Goal: Task Accomplishment & Management: Manage account settings

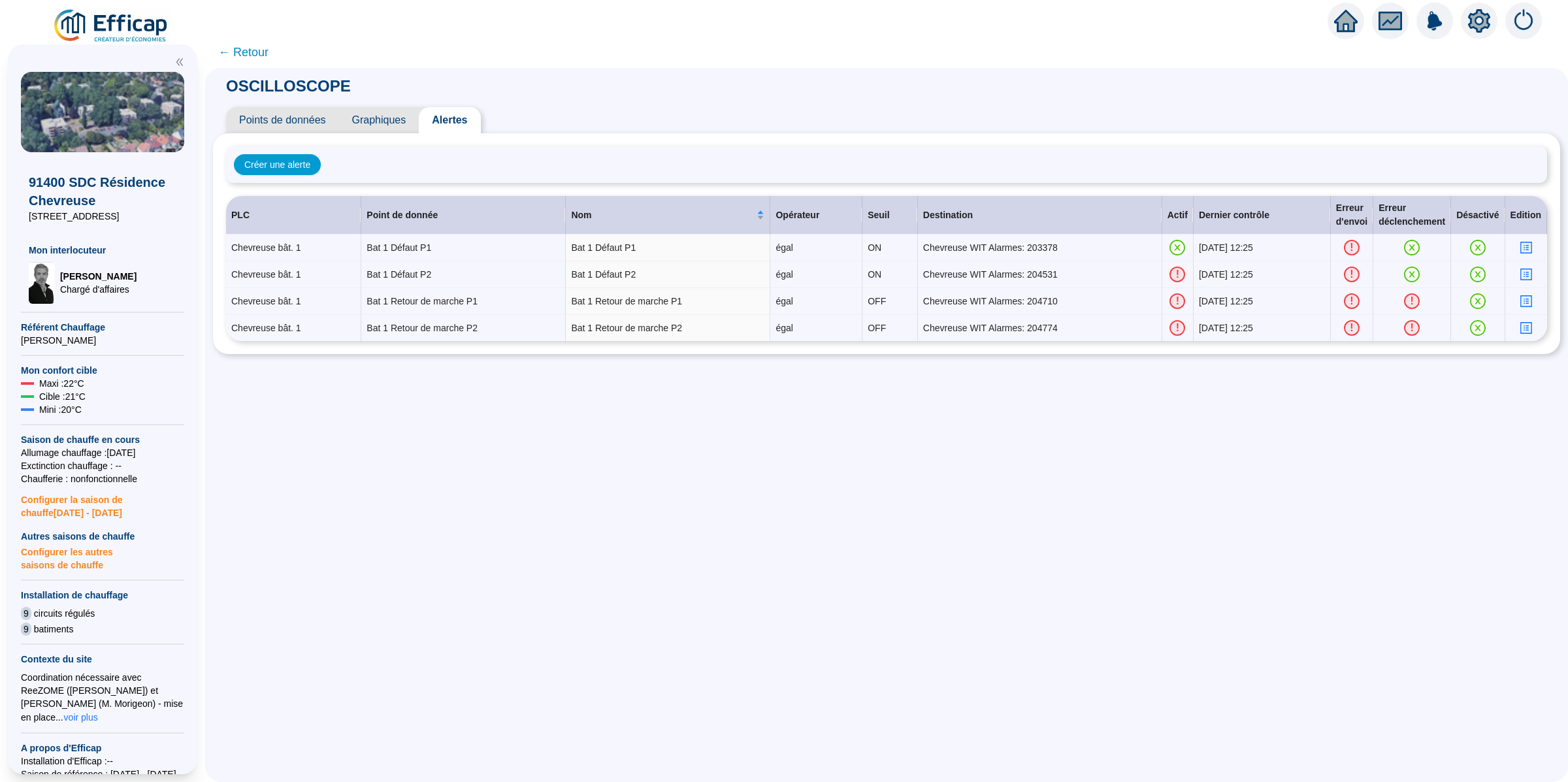
click at [299, 125] on span "Points de données" at bounding box center [282, 120] width 113 height 26
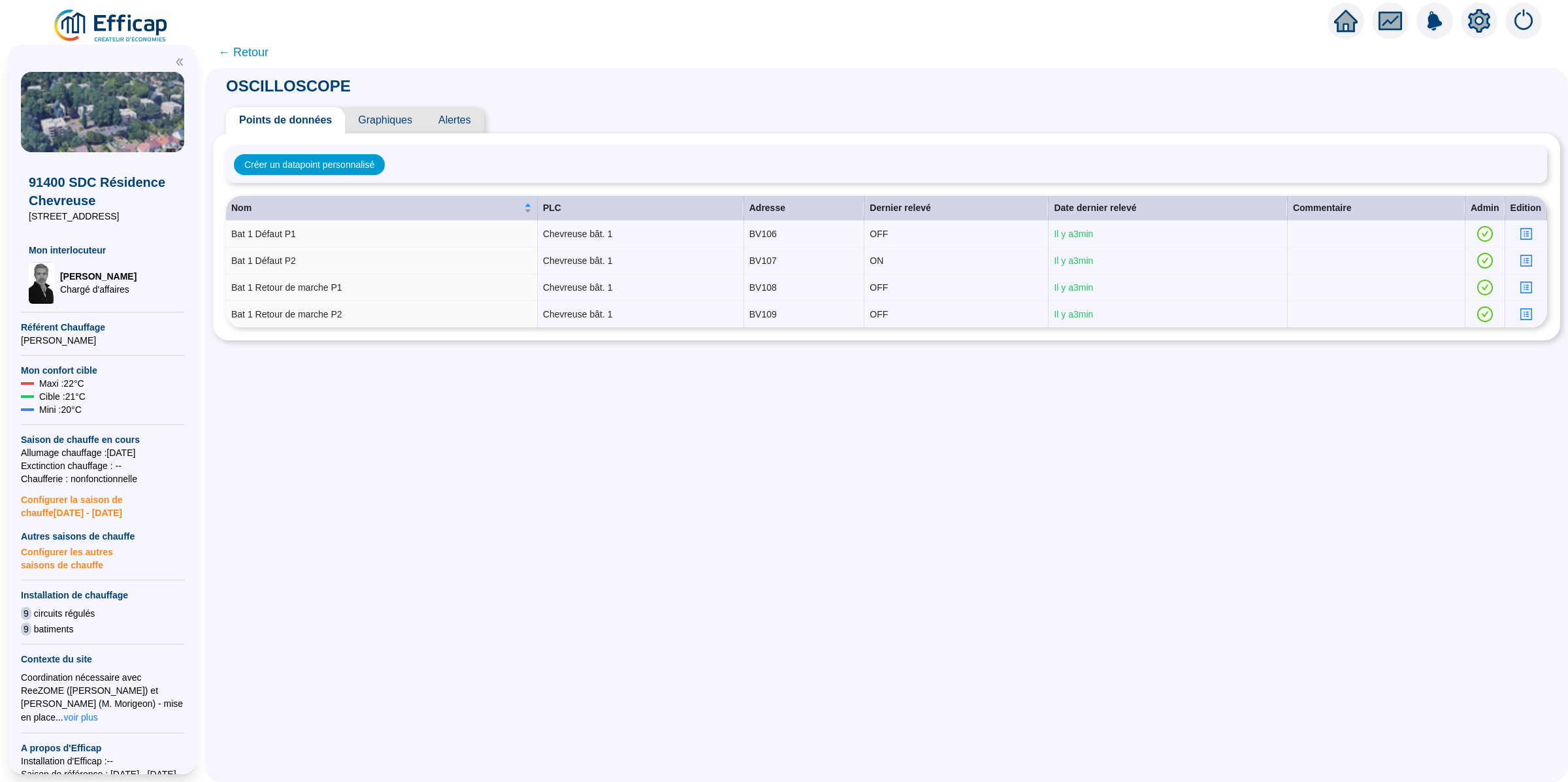
click at [448, 125] on span "Alertes" at bounding box center [455, 120] width 59 height 26
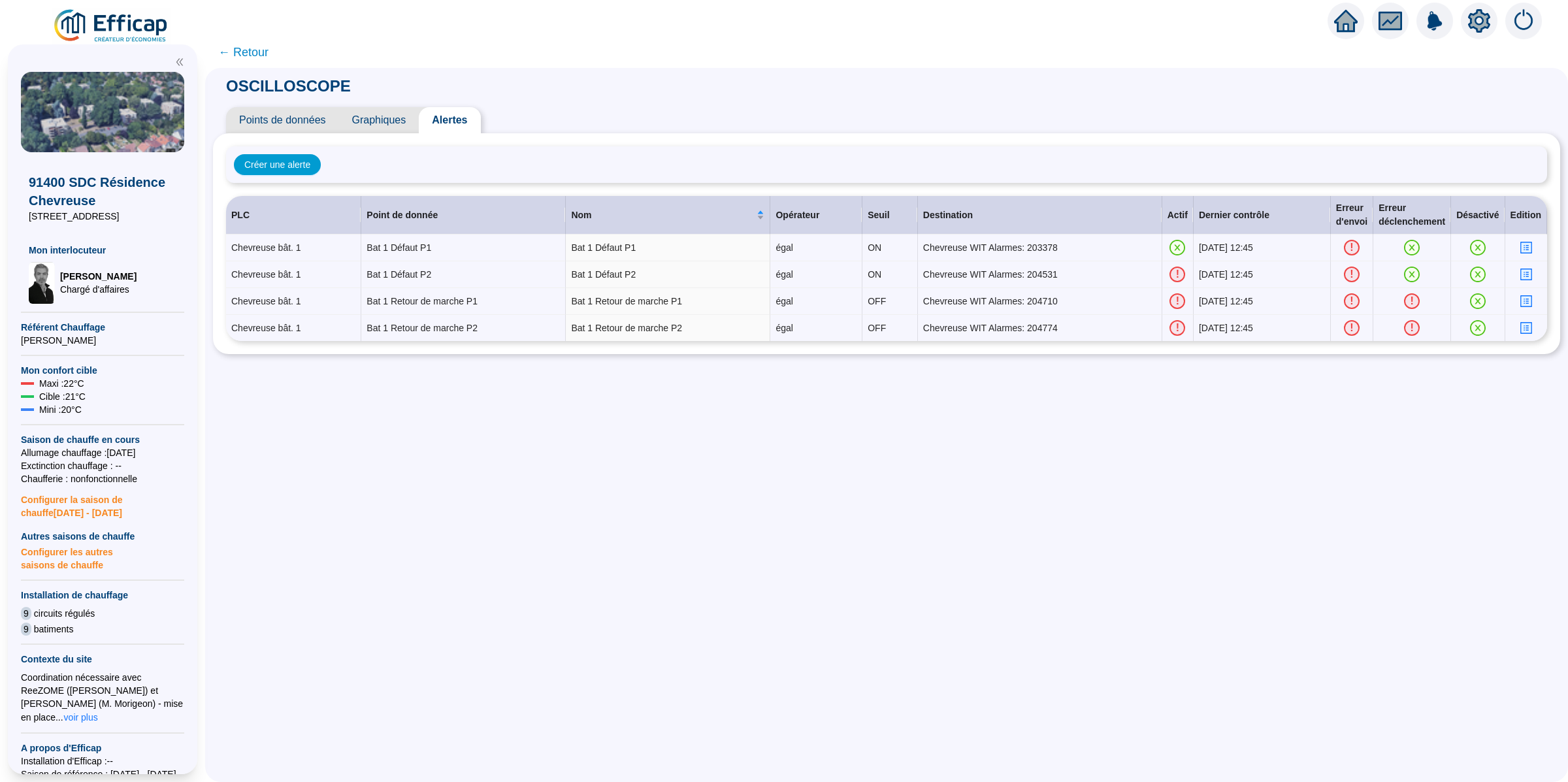
click at [1471, 26] on icon "setting" at bounding box center [1479, 20] width 22 height 21
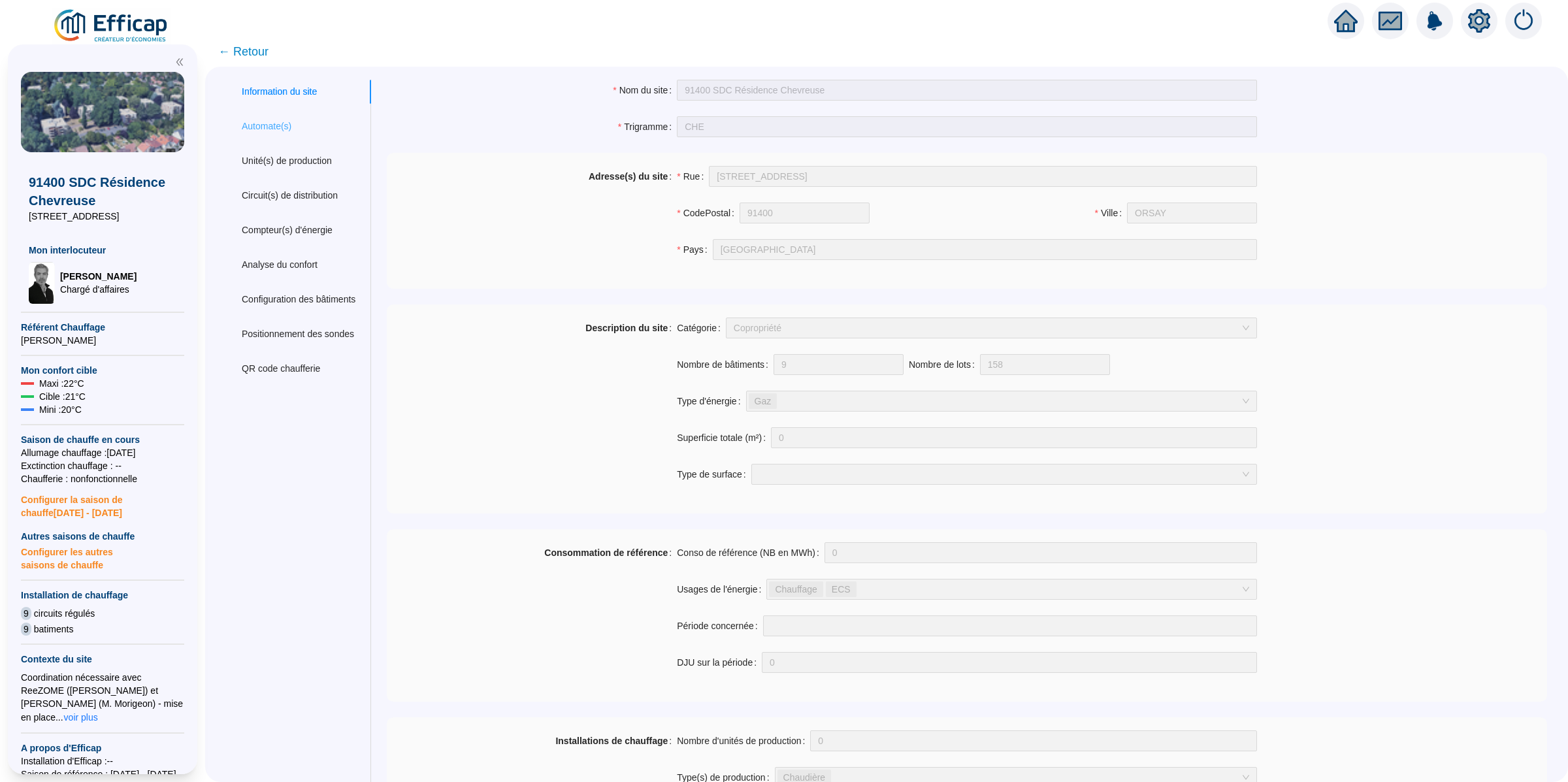
click at [280, 135] on div "Automate(s)" at bounding box center [299, 126] width 145 height 24
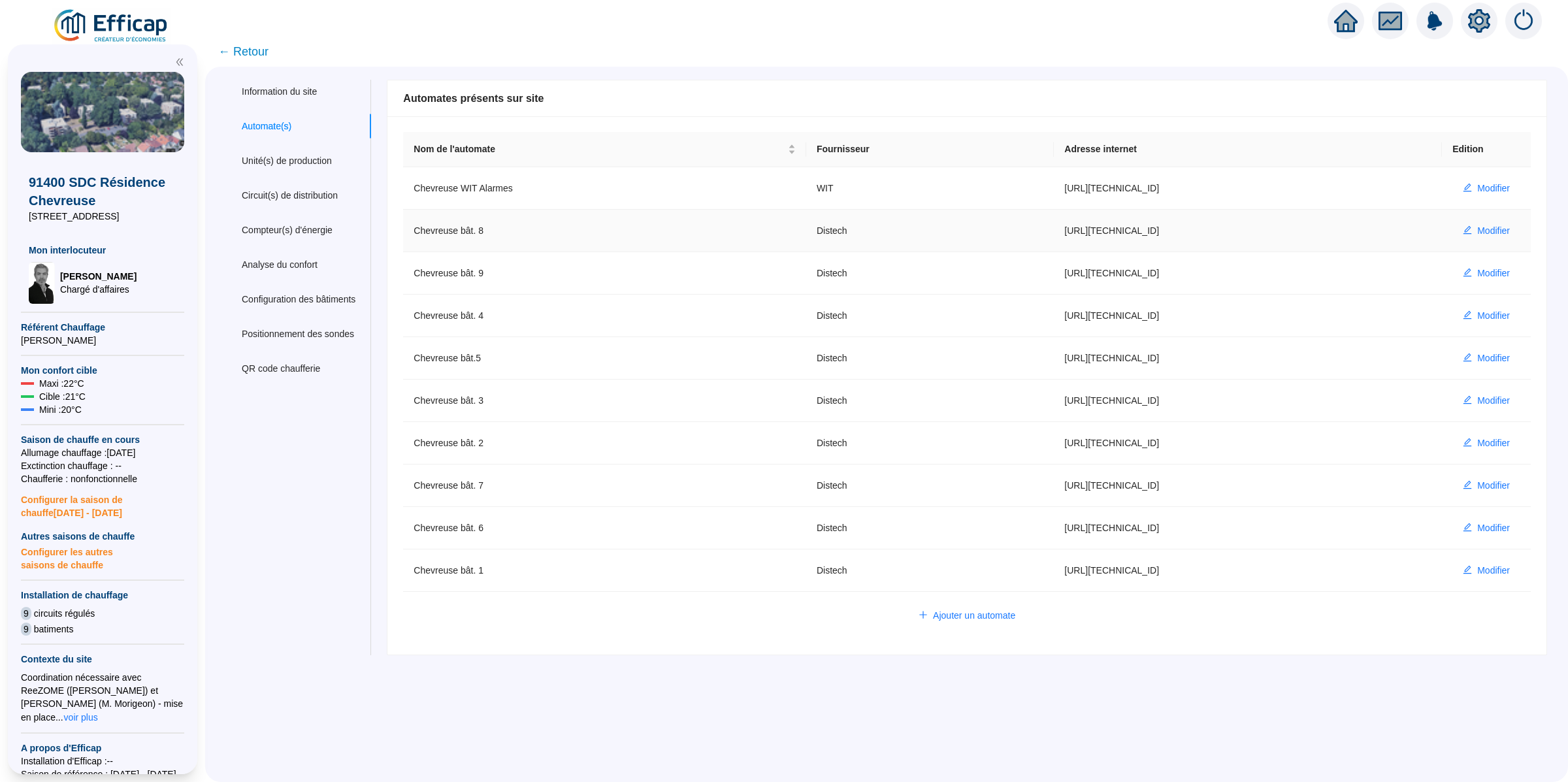
drag, startPoint x: 937, startPoint y: 228, endPoint x: 1108, endPoint y: 234, distance: 171.1
click at [1108, 234] on td "http://10.132.0.2:8080/che-bat8-distech" at bounding box center [1248, 231] width 388 height 43
copy td "http://10.132.0.2:8080/che-bat8-distech"
click at [1477, 186] on span "Modifier" at bounding box center [1493, 188] width 33 height 13
type input "Chevreuse WIT Alarmes"
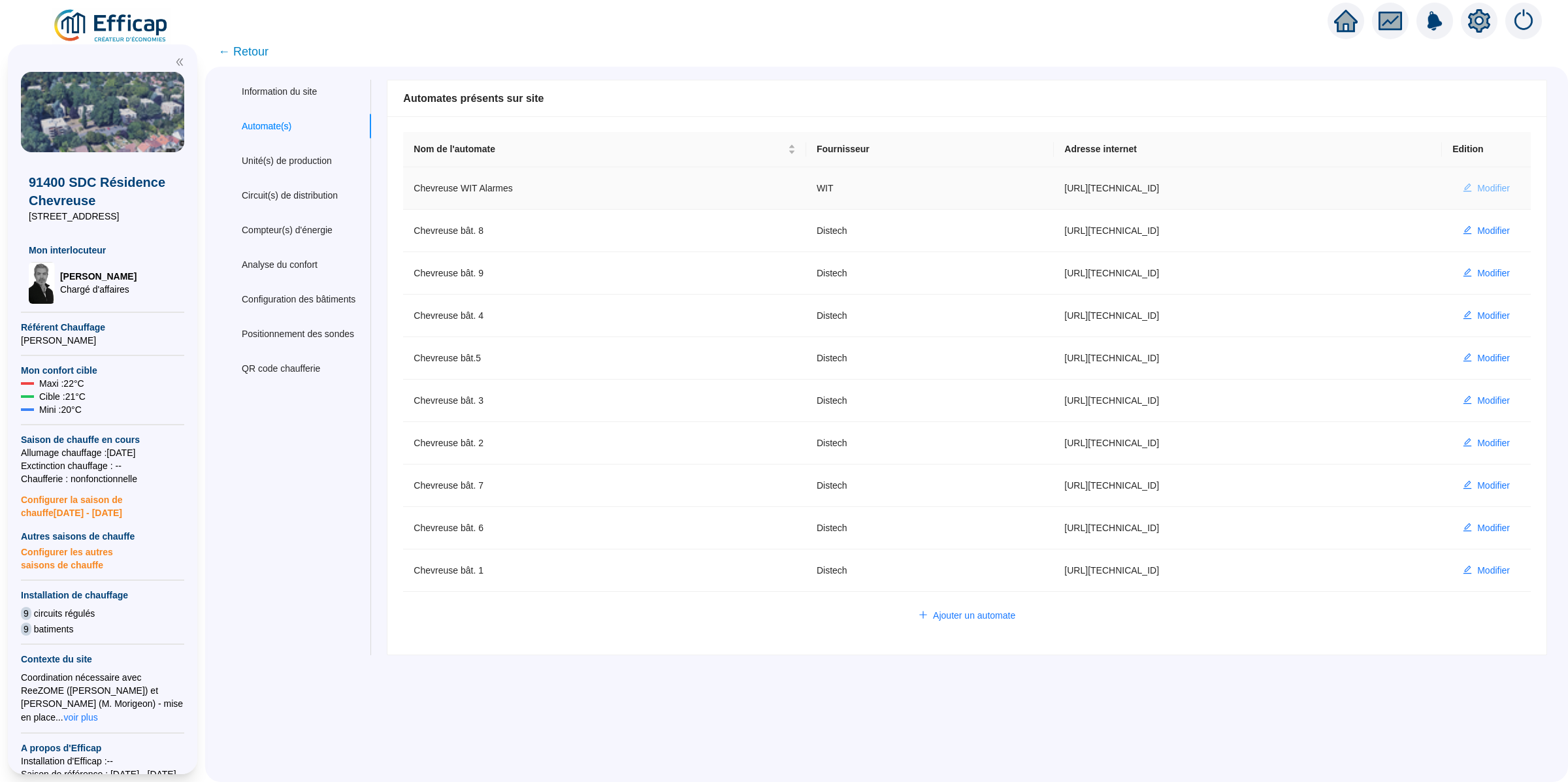
type input "http://185.101.123.243"
type input "5B16F33532393DB1"
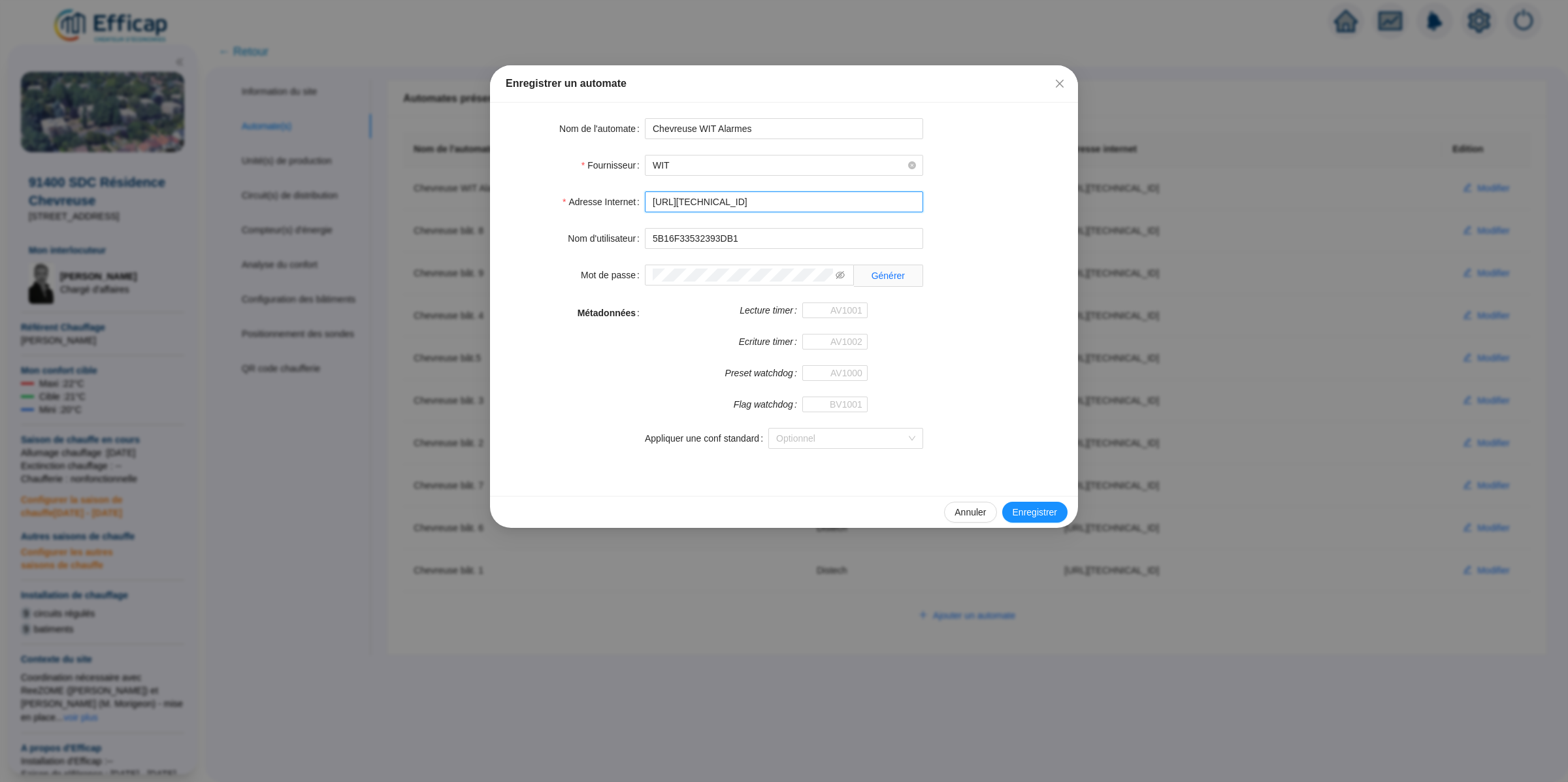
drag, startPoint x: 758, startPoint y: 202, endPoint x: 552, endPoint y: 200, distance: 206.0
click at [552, 200] on div "Adresse Internet http://185.101.123.243" at bounding box center [784, 201] width 557 height 21
paste input "0.132.0.2:8080/che-bat8-distech"
type input "http://10.132.0.2:8080/wit-chevreuse"
click at [1024, 515] on span "Enregistrer" at bounding box center [1035, 512] width 45 height 13
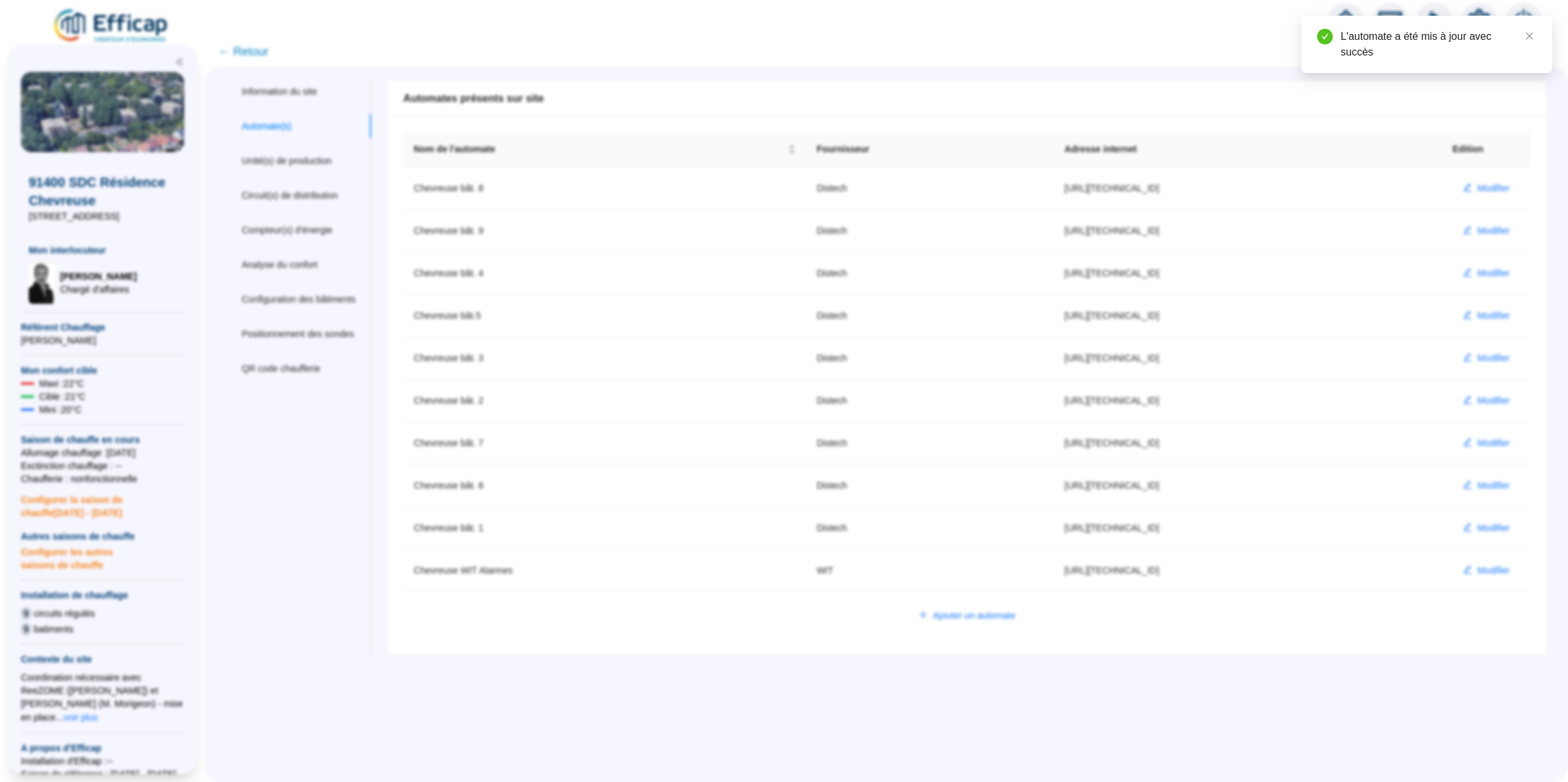
type input "admin-efficap"
click at [1390, 16] on icon "fund" at bounding box center [1390, 21] width 19 height 15
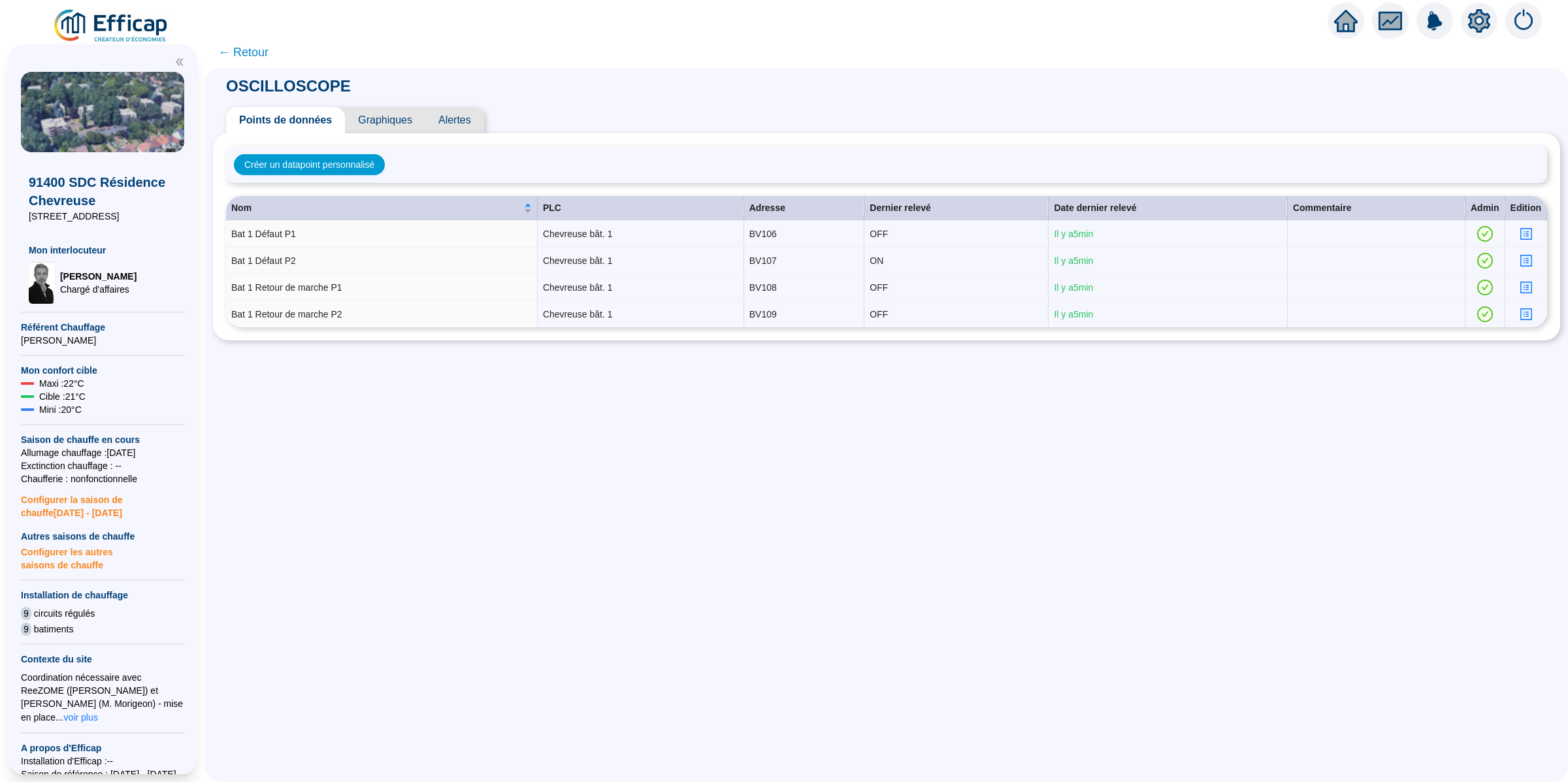
click at [478, 113] on span "Alertes" at bounding box center [455, 120] width 59 height 26
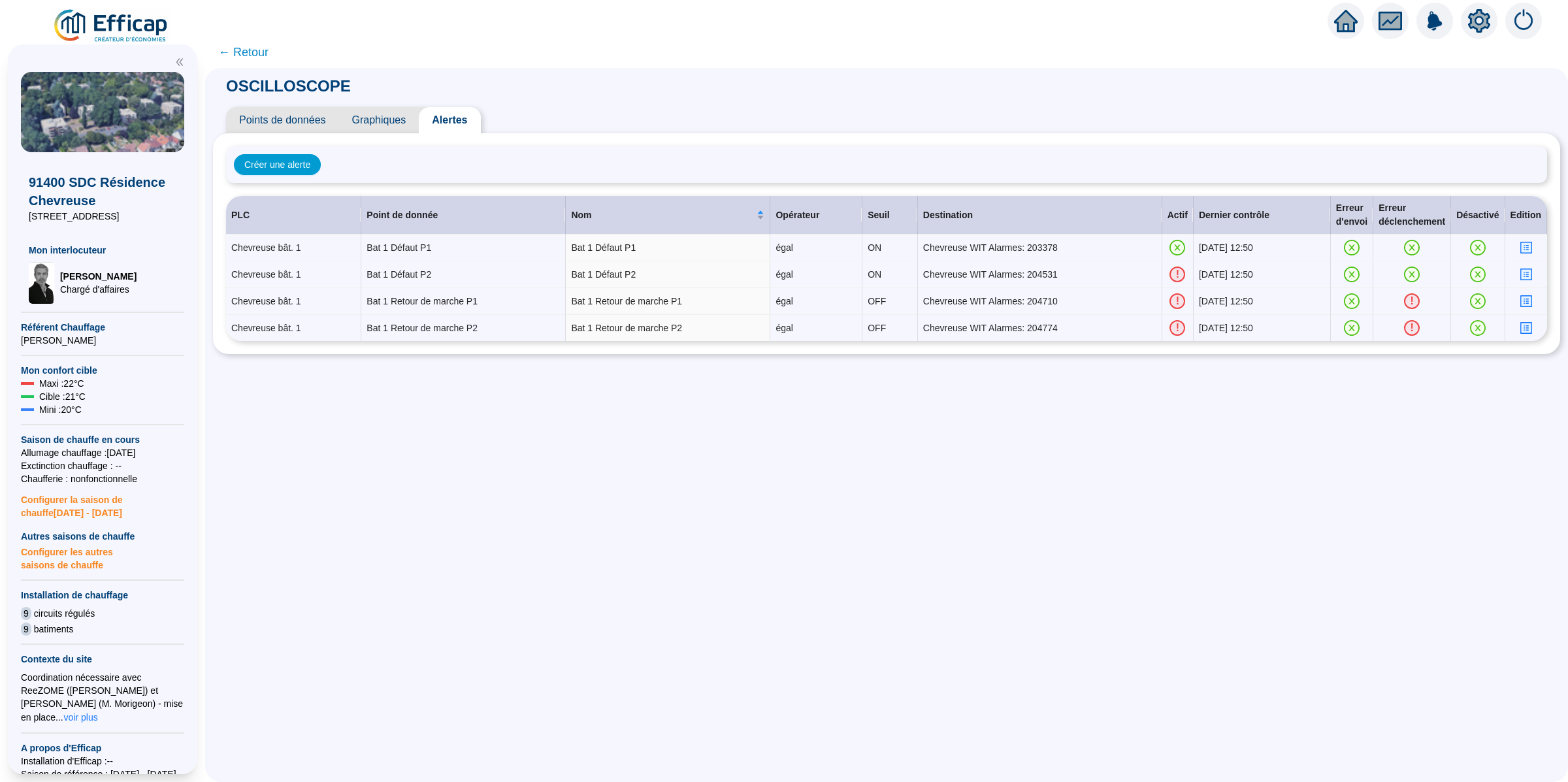
click at [311, 122] on span "Points de données" at bounding box center [282, 120] width 113 height 26
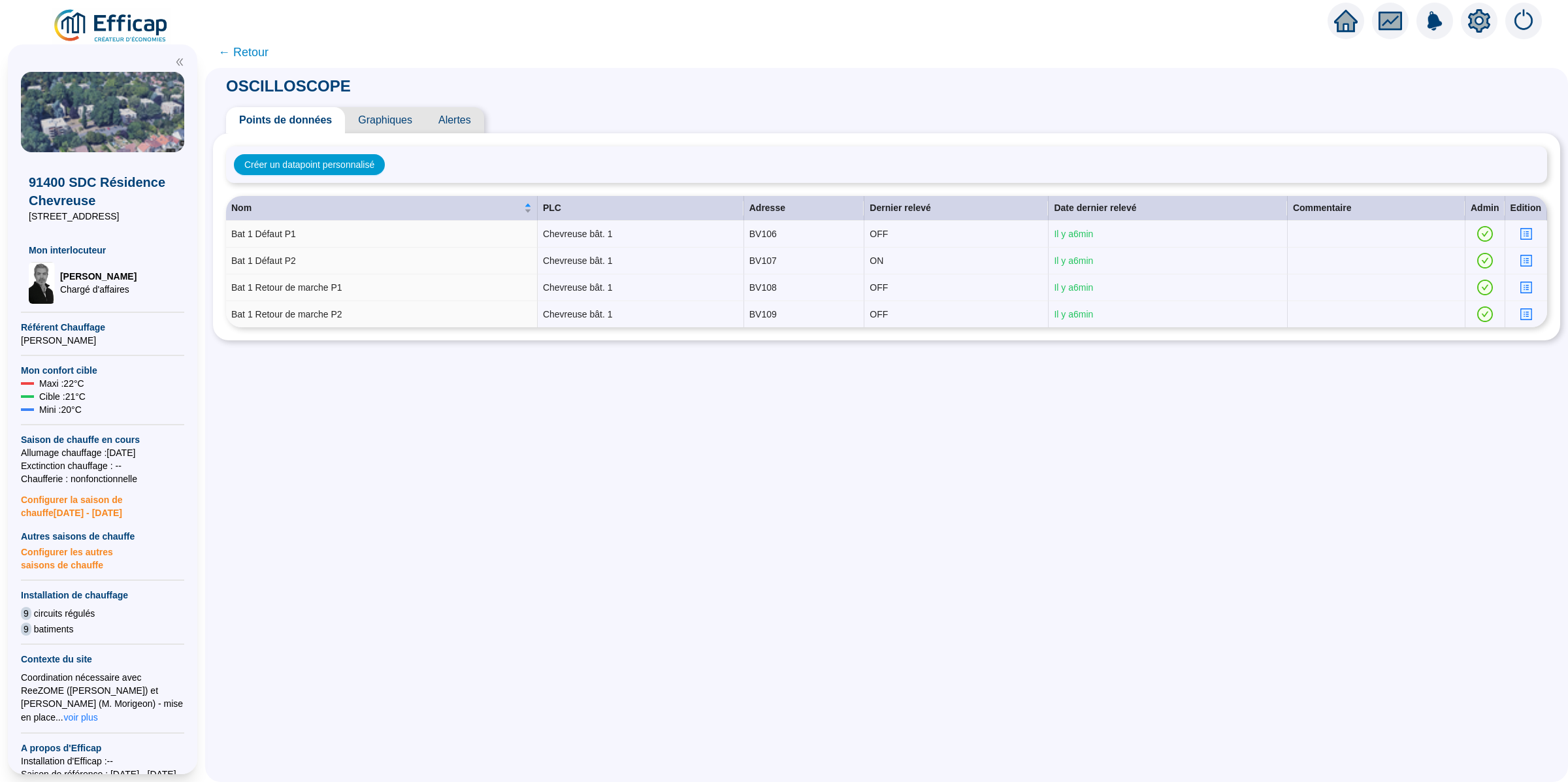
click at [463, 115] on span "Alertes" at bounding box center [455, 120] width 59 height 26
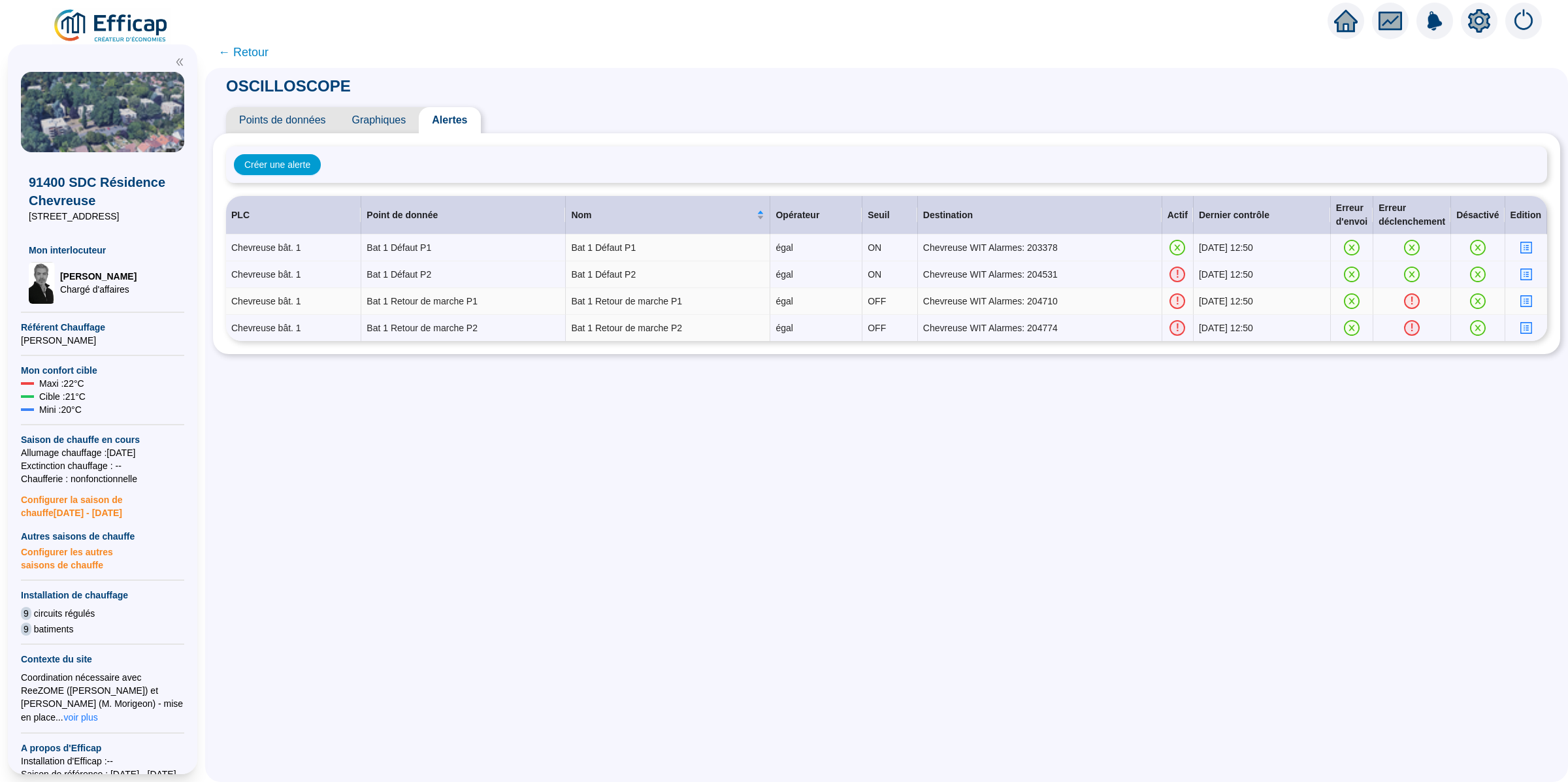
click at [1521, 300] on icon "profile" at bounding box center [1525, 301] width 10 height 10
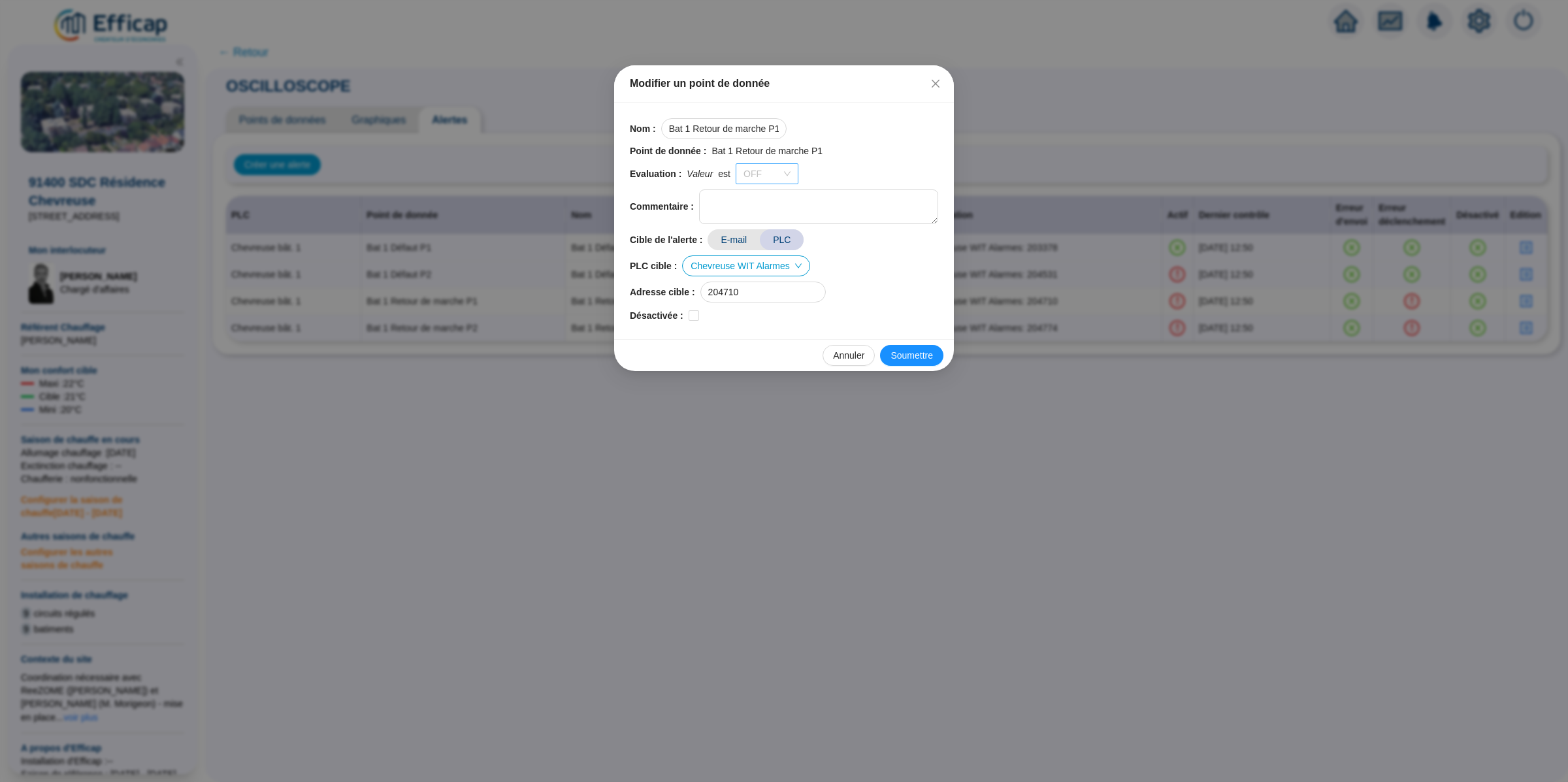
click at [781, 173] on span "OFF" at bounding box center [766, 174] width 47 height 19
click at [775, 198] on div "ON" at bounding box center [769, 201] width 42 height 13
click at [904, 353] on span "Soumettre" at bounding box center [911, 355] width 43 height 13
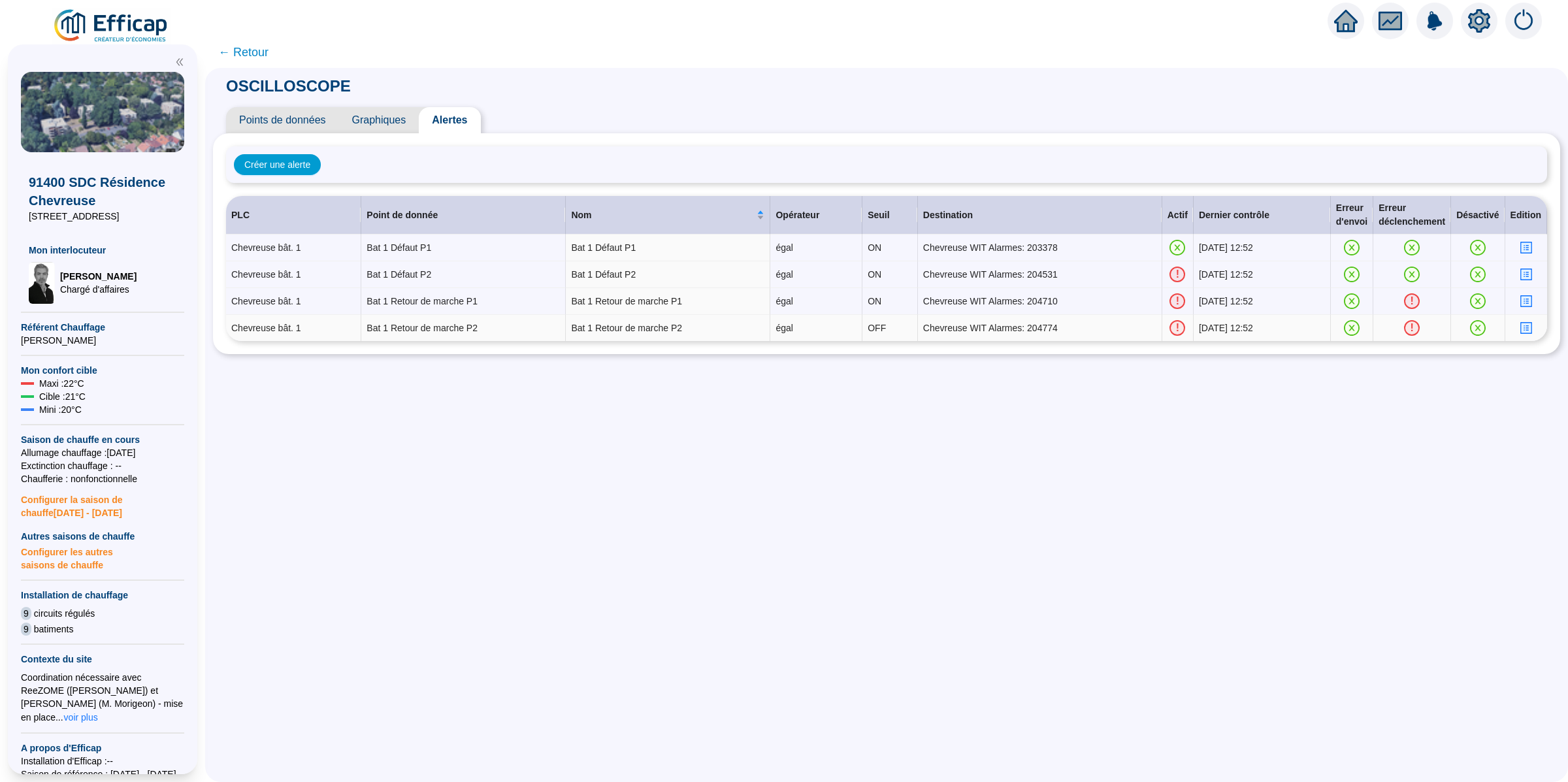
click at [1521, 331] on icon "profile" at bounding box center [1525, 328] width 10 height 10
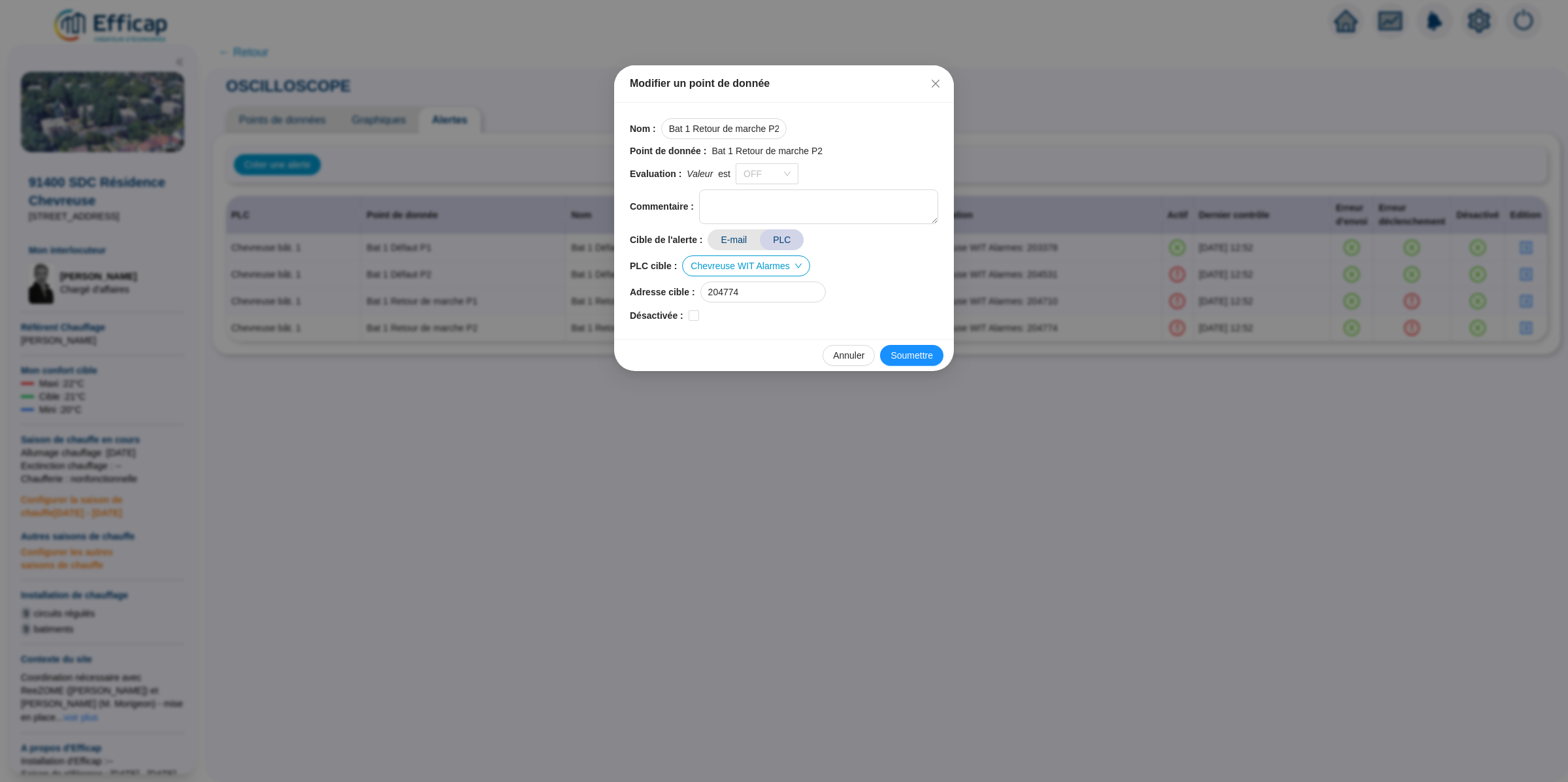
drag, startPoint x: 786, startPoint y: 176, endPoint x: 778, endPoint y: 188, distance: 14.4
click at [786, 175] on span "OFF" at bounding box center [766, 174] width 47 height 19
drag, startPoint x: 775, startPoint y: 202, endPoint x: 794, endPoint y: 213, distance: 22.0
click at [775, 202] on div "ON" at bounding box center [769, 201] width 42 height 13
click at [900, 352] on span "Soumettre" at bounding box center [911, 355] width 43 height 13
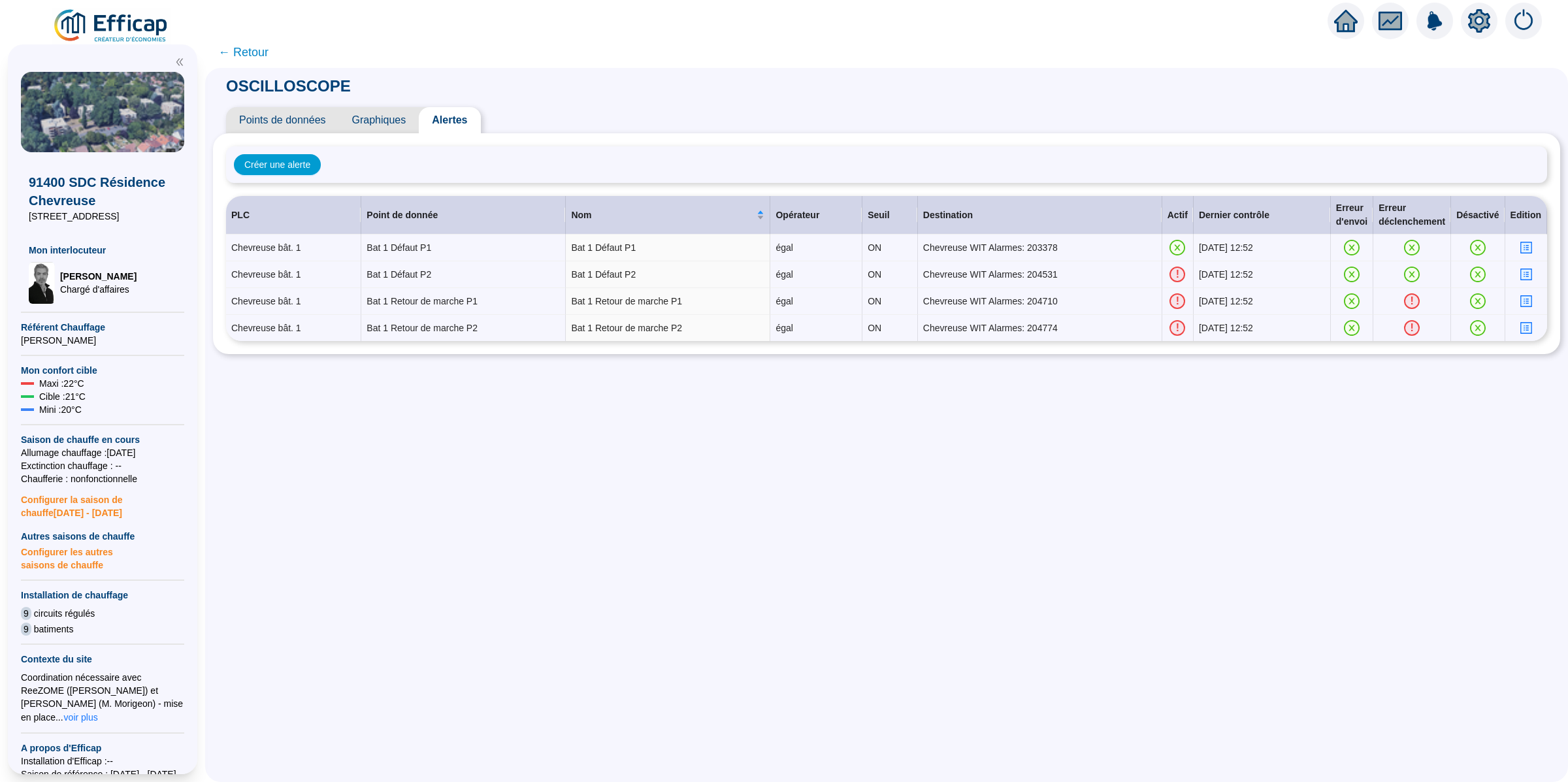
click at [310, 118] on span "Points de données" at bounding box center [282, 120] width 113 height 26
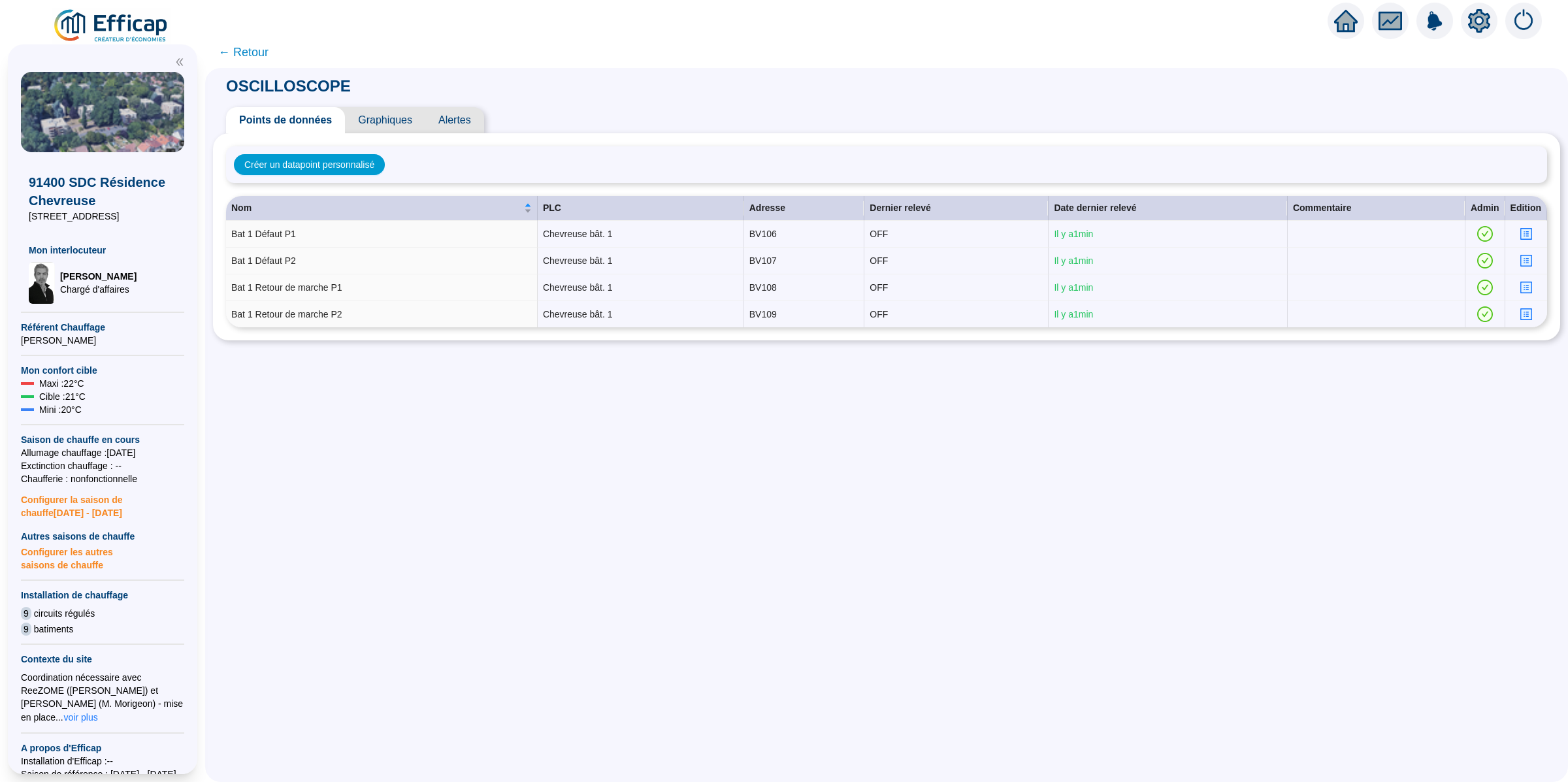
click at [469, 118] on span "Alertes" at bounding box center [455, 120] width 59 height 26
